Goal: Communication & Community: Connect with others

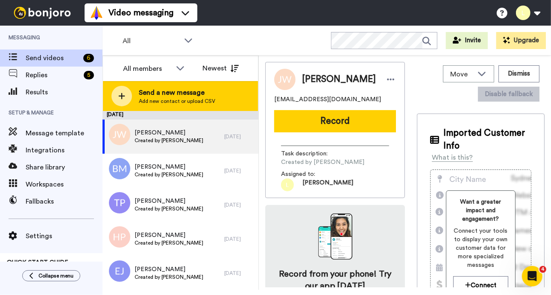
click at [162, 91] on span "Send a new message" at bounding box center [177, 92] width 76 height 10
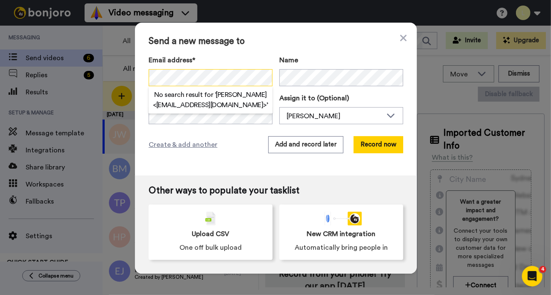
click at [106, 88] on div "Send a new message to Email address* No search result for ‘ [PERSON_NAME] <[EMA…" at bounding box center [275, 147] width 551 height 295
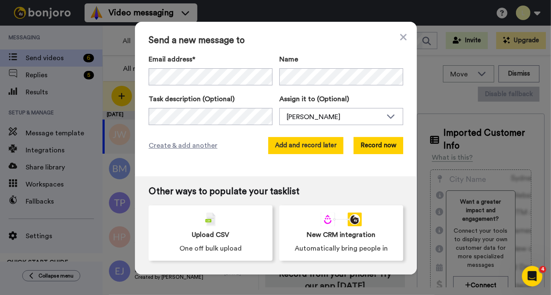
click at [299, 146] on button "Add and record later" at bounding box center [305, 145] width 75 height 17
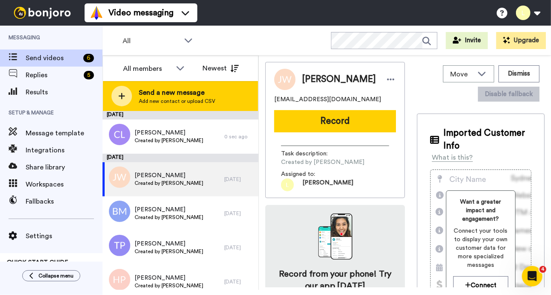
click at [180, 94] on span "Send a new message" at bounding box center [177, 92] width 76 height 10
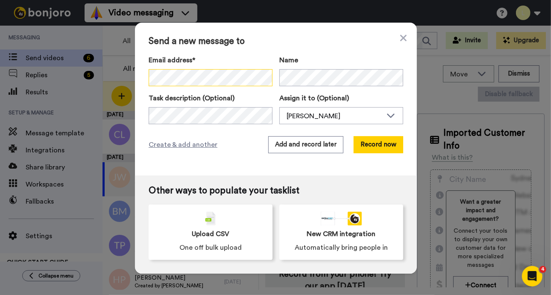
click at [136, 89] on div "Send a new message to Email address* No search result for ‘ [PERSON_NAME] <[EMA…" at bounding box center [276, 99] width 282 height 153
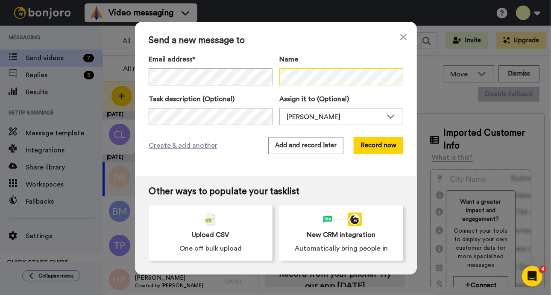
click at [431, 76] on div "Send a new message to Email address* No search result for ‘ [EMAIL_ADDRESS][DOM…" at bounding box center [275, 147] width 551 height 295
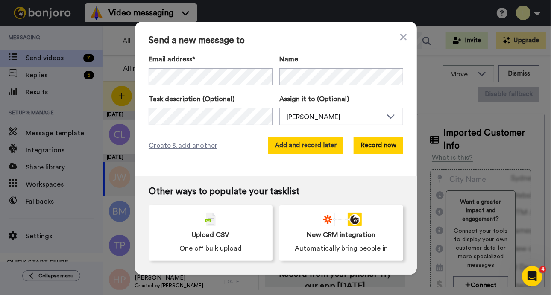
click at [314, 143] on button "Add and record later" at bounding box center [305, 145] width 75 height 17
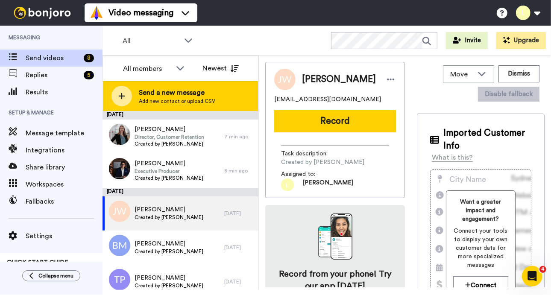
click at [207, 92] on span "Send a new message" at bounding box center [177, 92] width 76 height 10
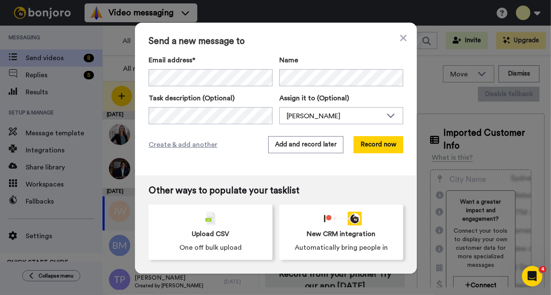
drag, startPoint x: 400, startPoint y: 37, endPoint x: 382, endPoint y: 33, distance: 18.7
click at [400, 37] on icon at bounding box center [403, 38] width 6 height 10
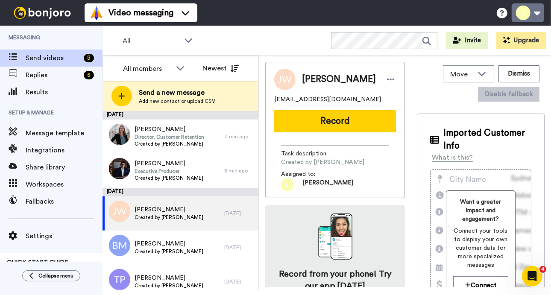
click at [537, 12] on button at bounding box center [527, 12] width 32 height 19
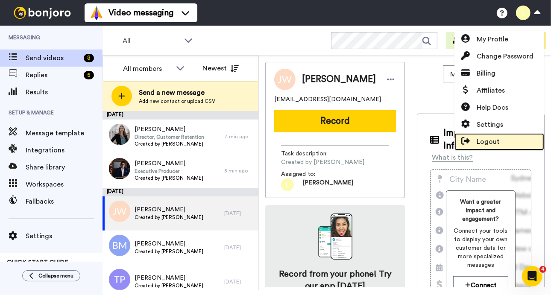
click at [497, 143] on span "Logout" at bounding box center [487, 142] width 23 height 10
